Goal: Transaction & Acquisition: Purchase product/service

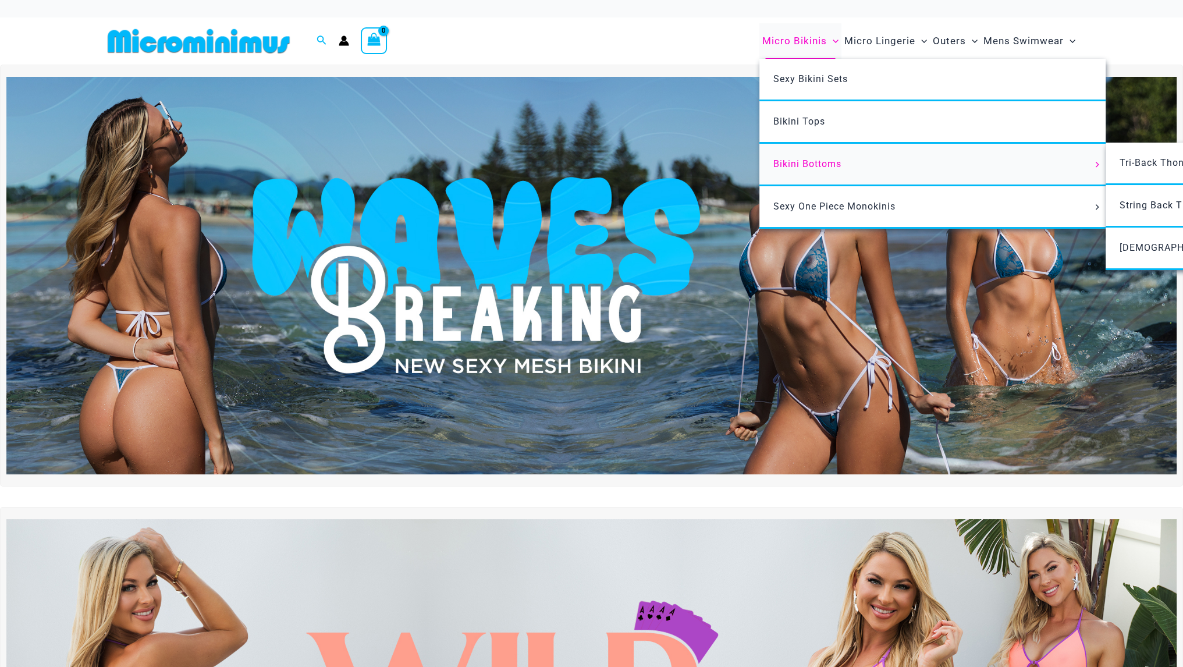
click at [807, 156] on link "Bikini Bottoms" at bounding box center [932, 165] width 346 height 42
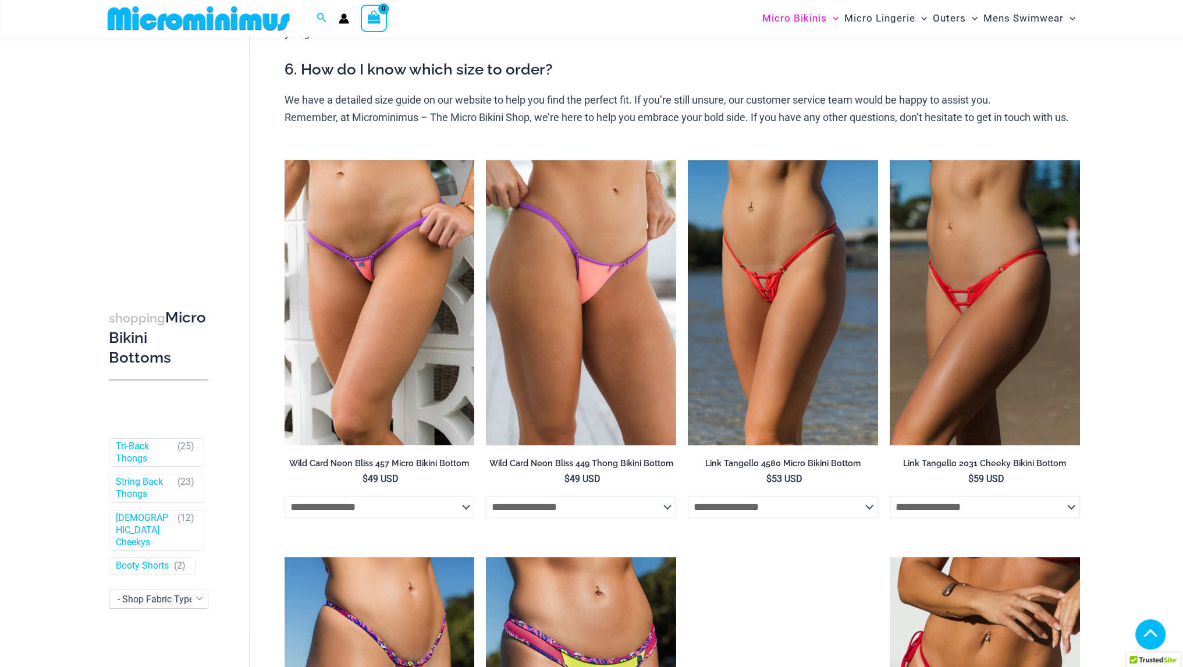
scroll to position [469, 0]
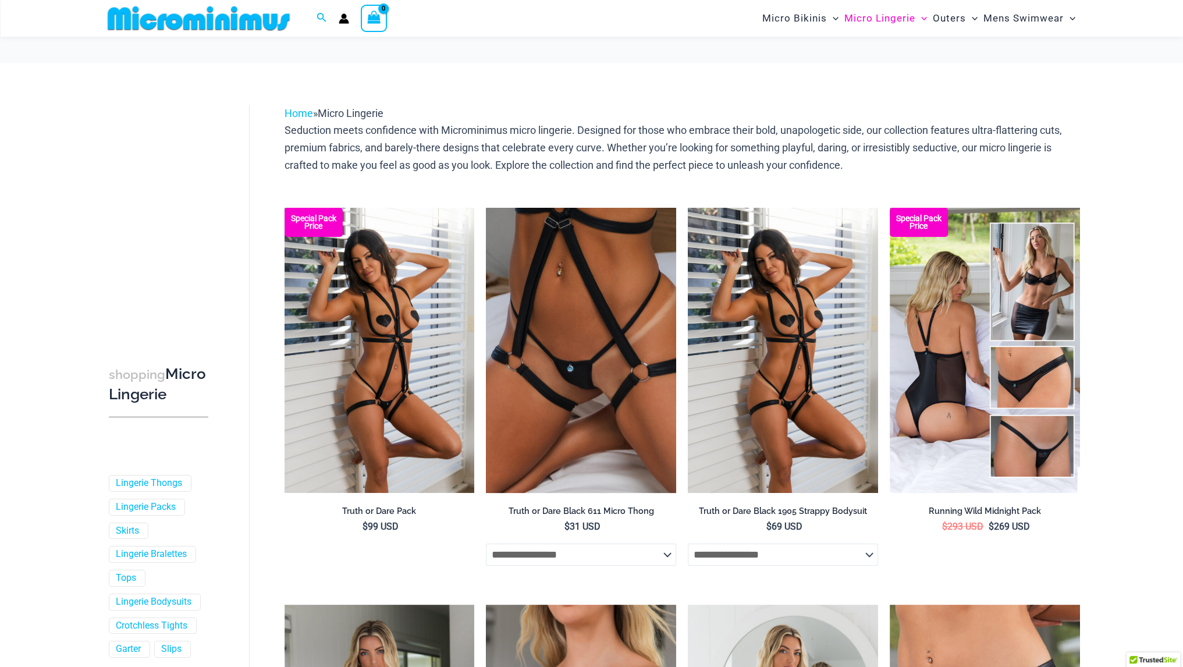
scroll to position [205, 0]
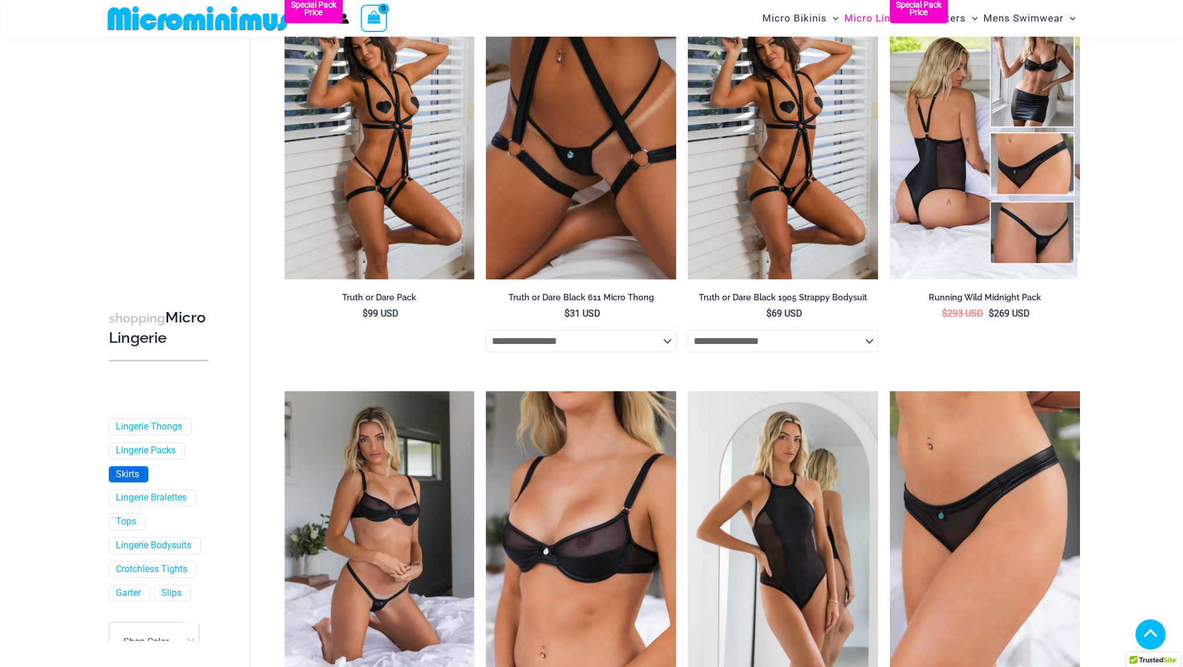
click at [132, 481] on link "Skirts" at bounding box center [127, 474] width 23 height 12
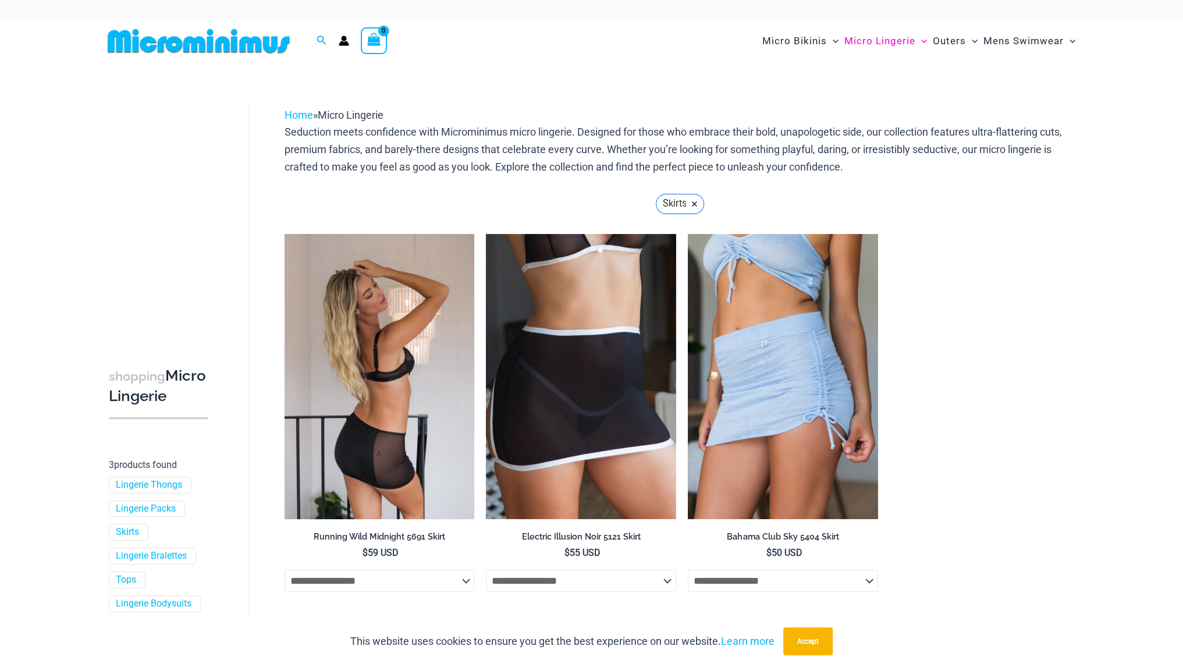
click at [414, 341] on img at bounding box center [380, 376] width 190 height 285
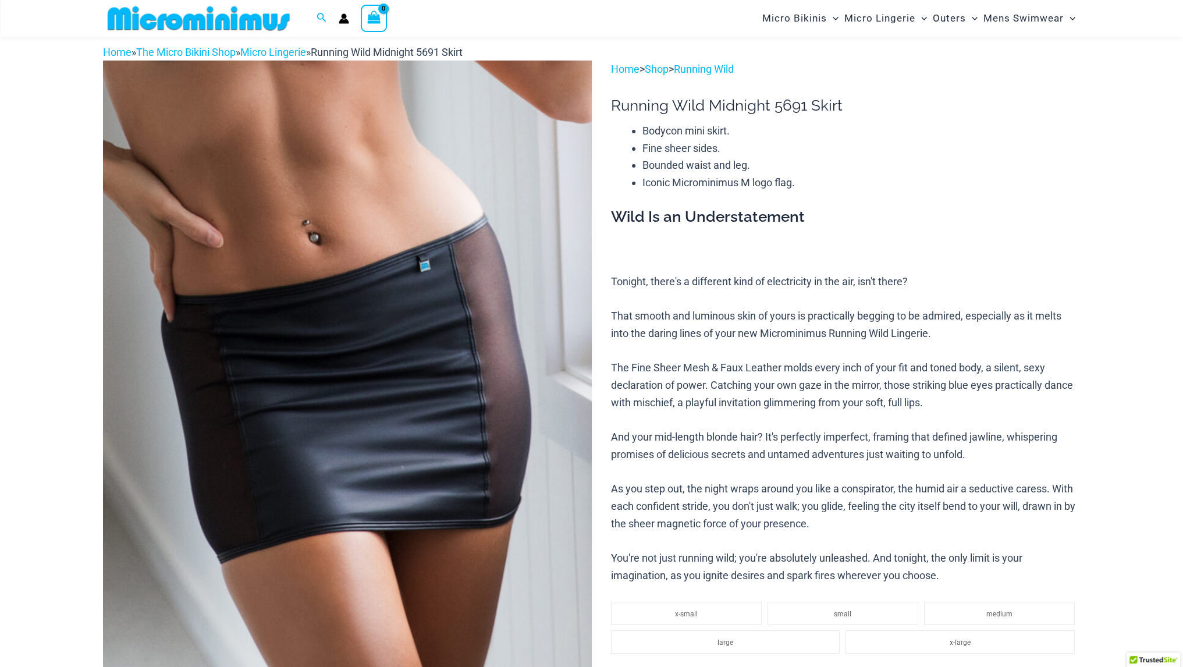
scroll to position [45, 0]
